Goal: Information Seeking & Learning: Find specific fact

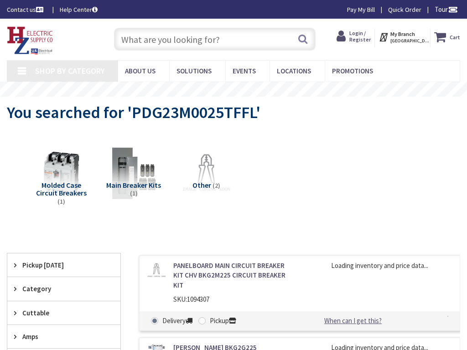
type input "a Alder St, Honolulu, HI 96814, USA"
